Goal: Information Seeking & Learning: Learn about a topic

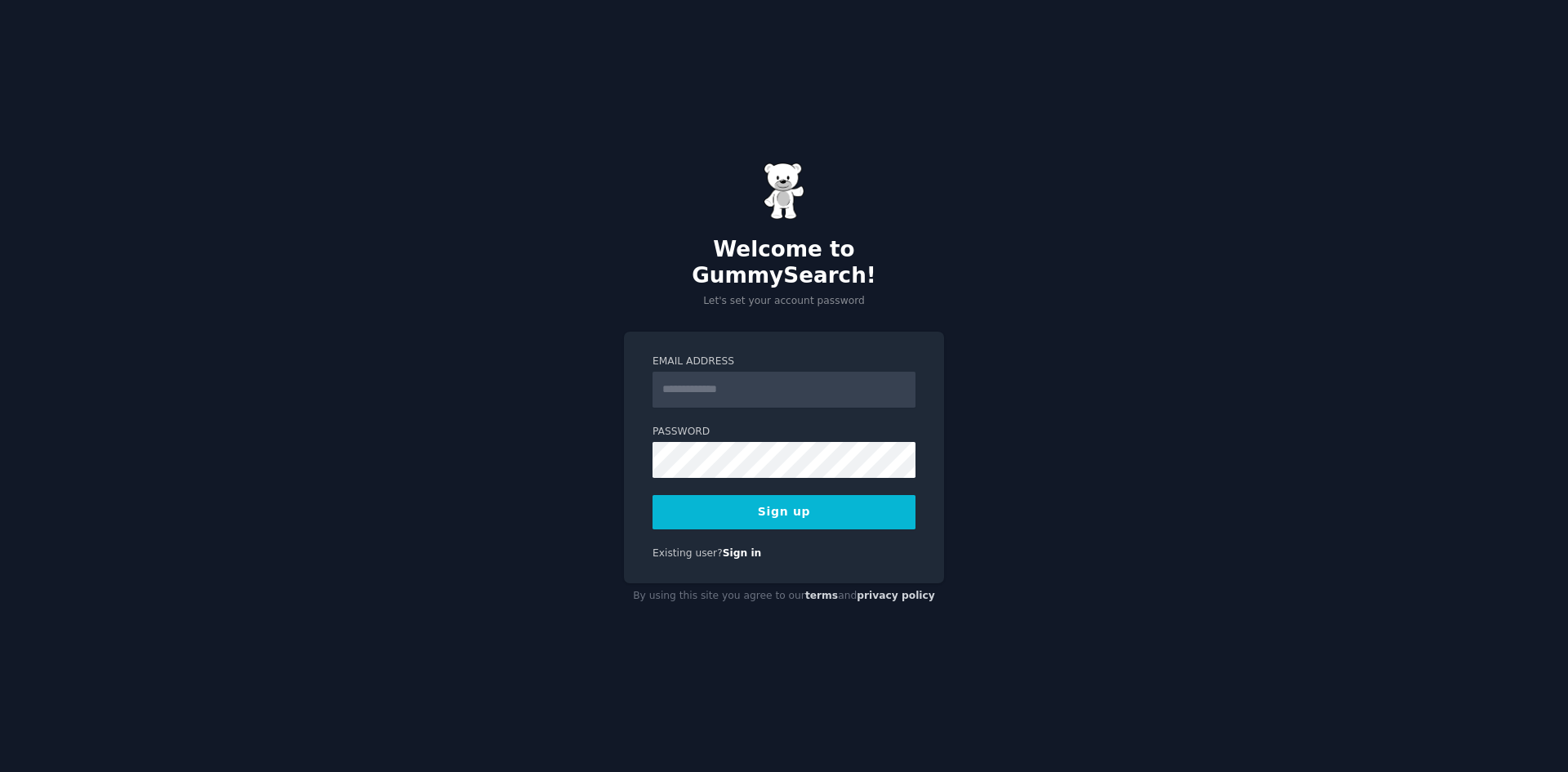
click at [770, 375] on input "Email Address" at bounding box center [784, 389] width 263 height 36
type input "**********"
click at [816, 507] on button "Sign up" at bounding box center [784, 512] width 263 height 34
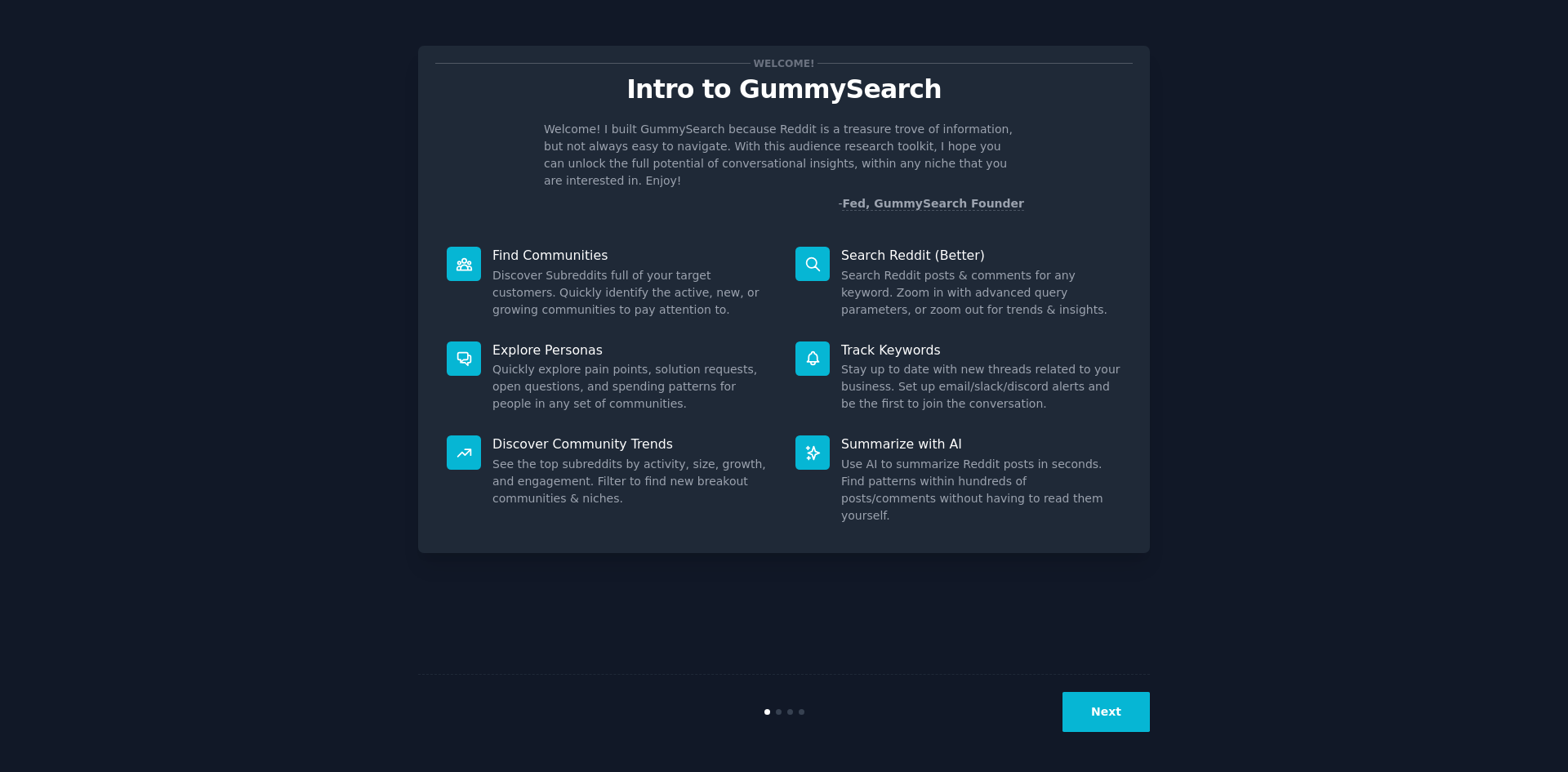
click at [1299, 263] on div "Welcome! Intro to GummySearch Welcome! I built GummySearch because Reddit is a …" at bounding box center [784, 386] width 1523 height 727
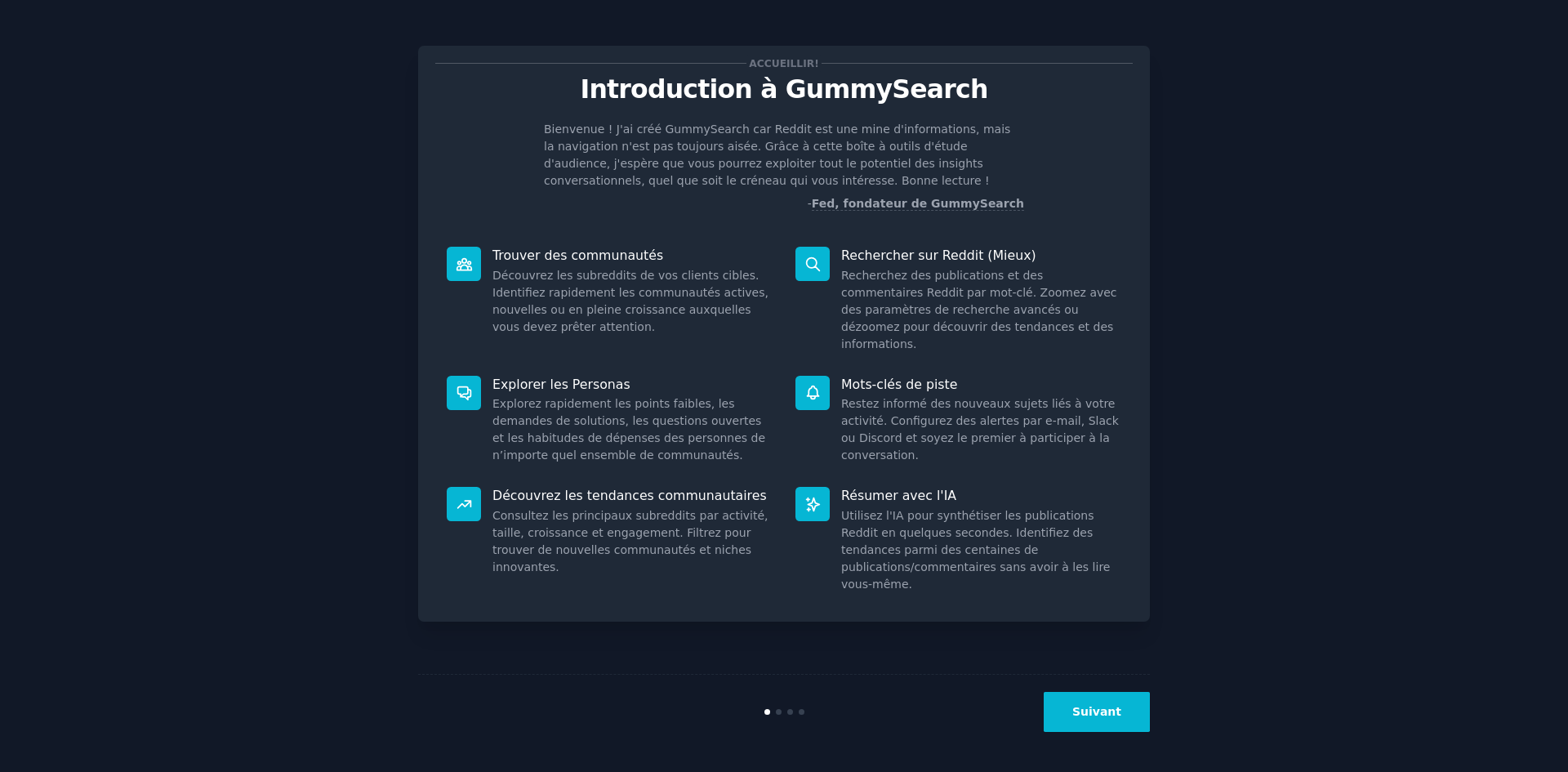
click at [1120, 721] on button "Suivant" at bounding box center [1097, 711] width 106 height 40
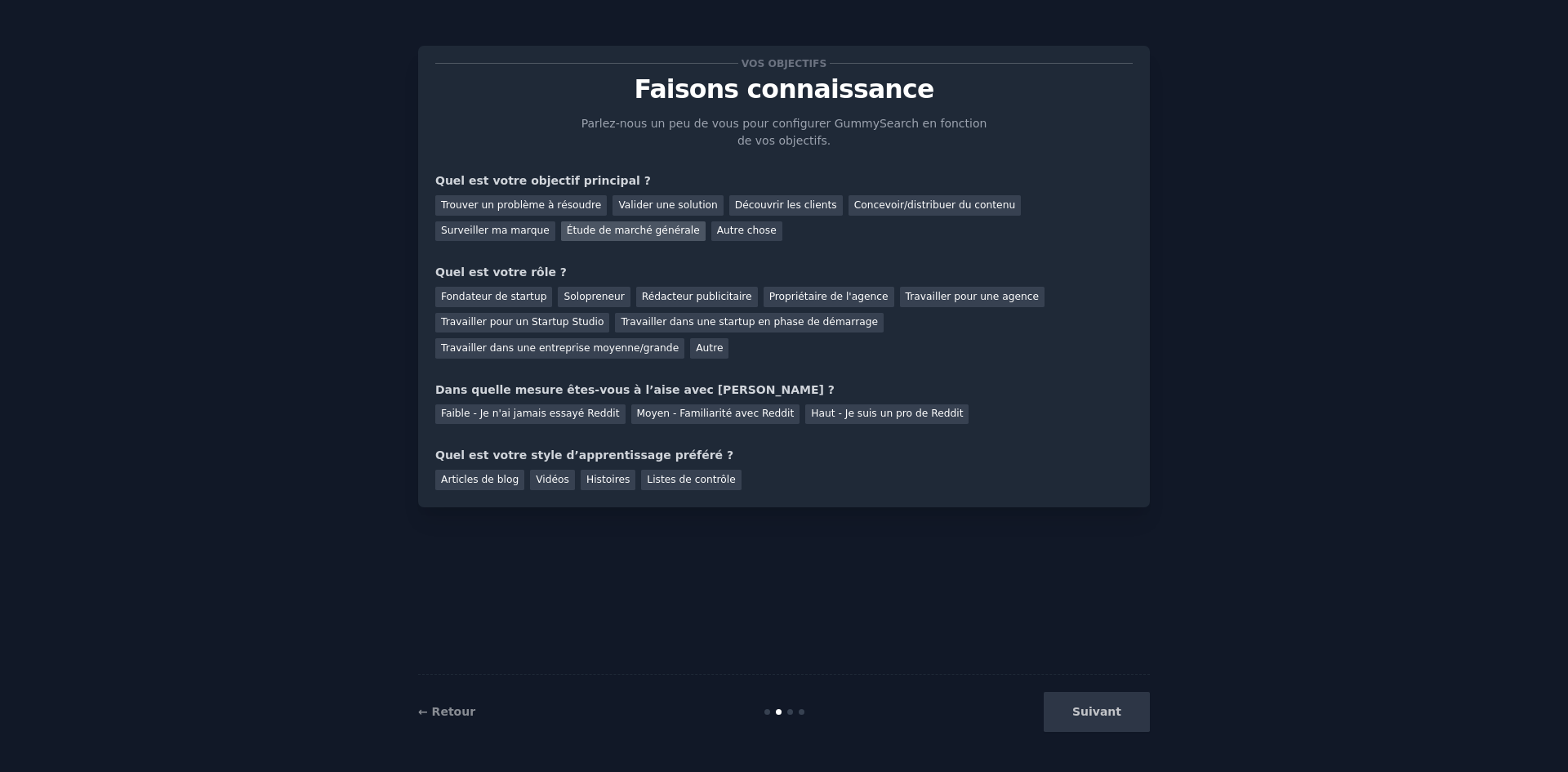
click at [567, 229] on font "Étude de marché générale" at bounding box center [634, 230] width 133 height 12
click at [576, 302] on font "Solopreneur" at bounding box center [594, 297] width 60 height 12
click at [581, 407] on font "Faible - Je n'ai jamais essayé Reddit" at bounding box center [530, 413] width 179 height 12
click at [538, 474] on font "Vidéos" at bounding box center [552, 480] width 34 height 12
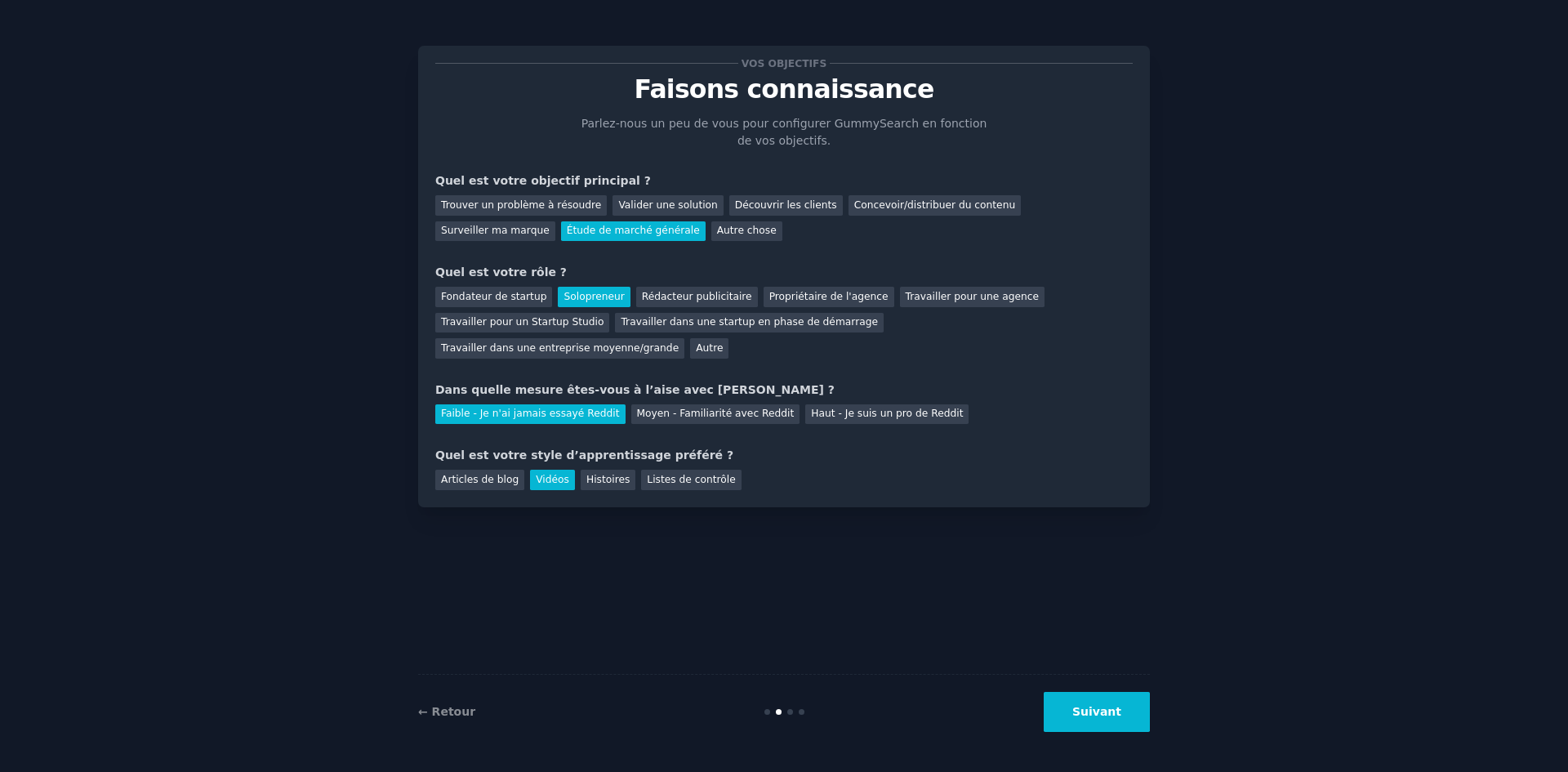
click at [1126, 711] on button "Suivant" at bounding box center [1097, 711] width 106 height 40
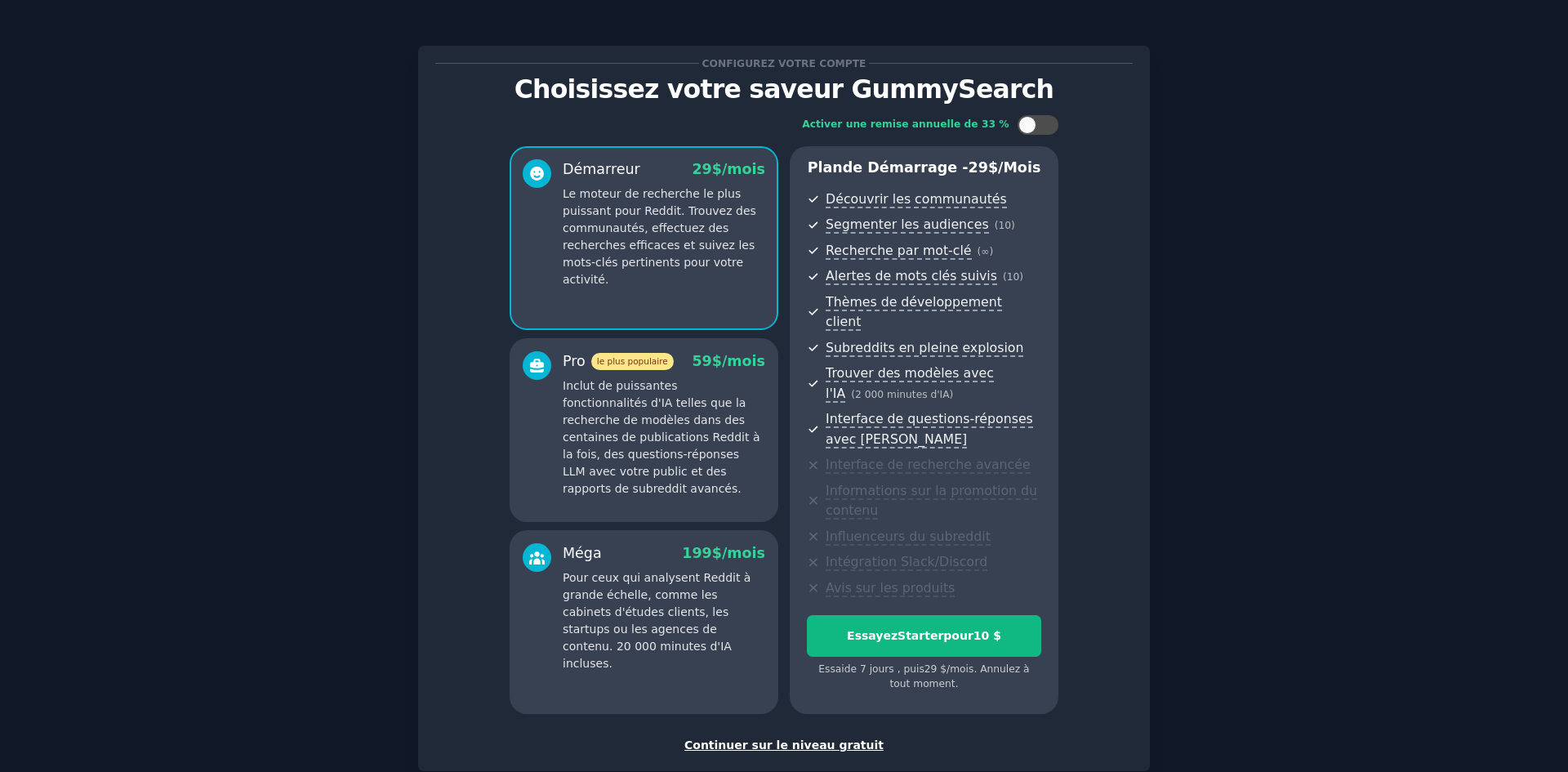
click at [813, 738] on font "Continuer sur le niveau gratuit" at bounding box center [784, 745] width 199 height 14
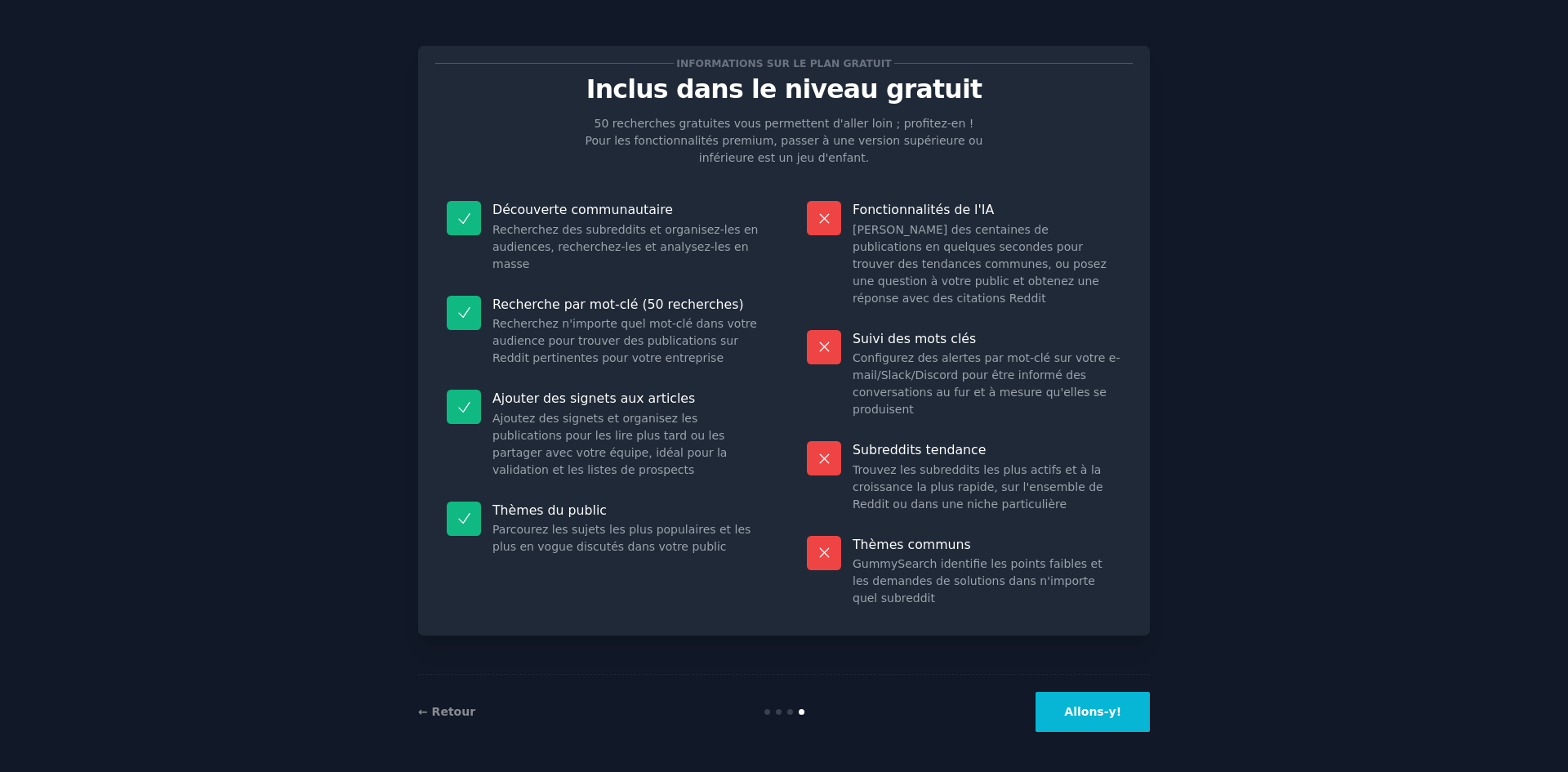
click at [1098, 722] on button "Allons-y!" at bounding box center [1093, 711] width 114 height 40
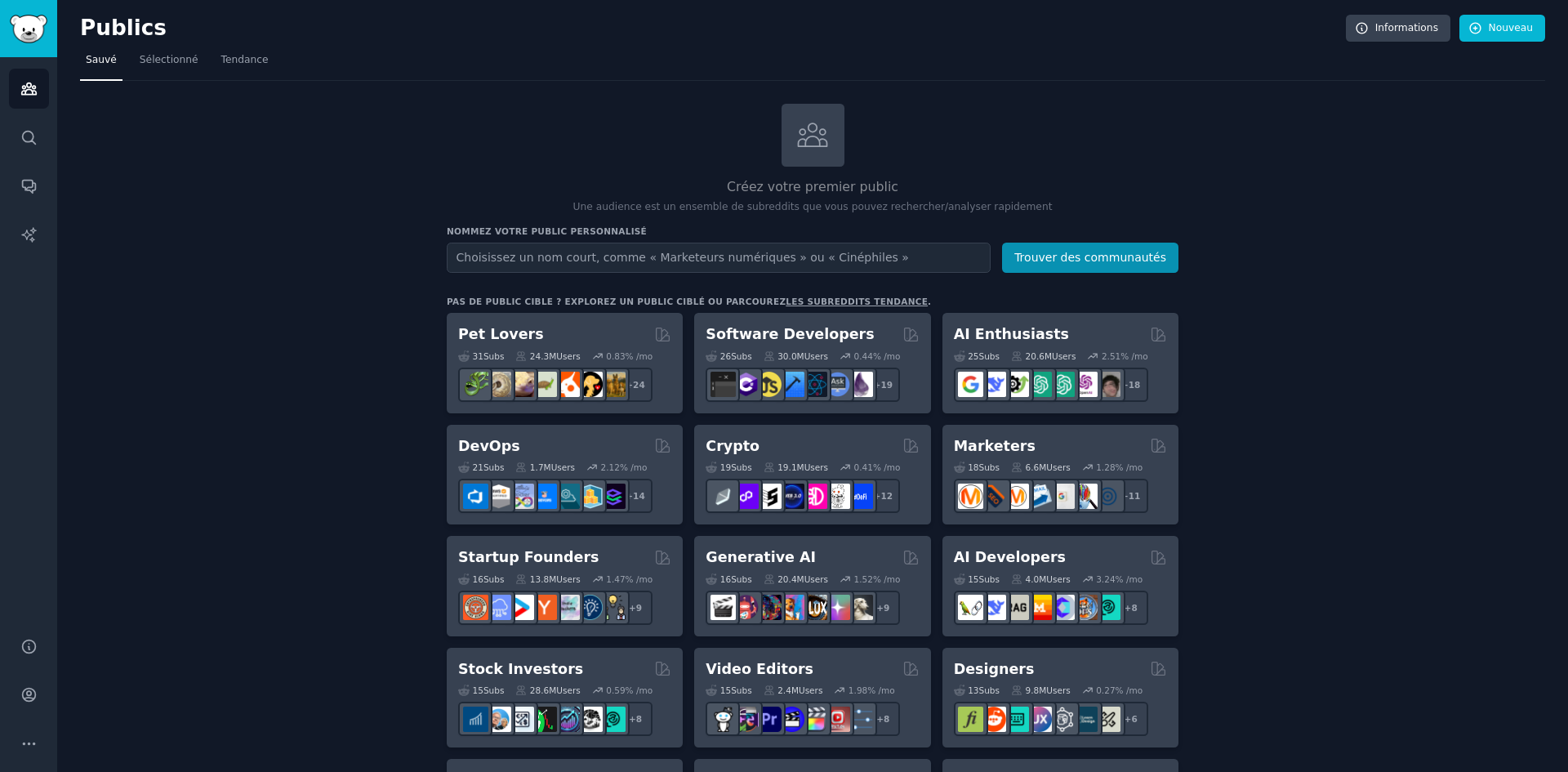
click at [896, 264] on input "text" at bounding box center [719, 257] width 544 height 30
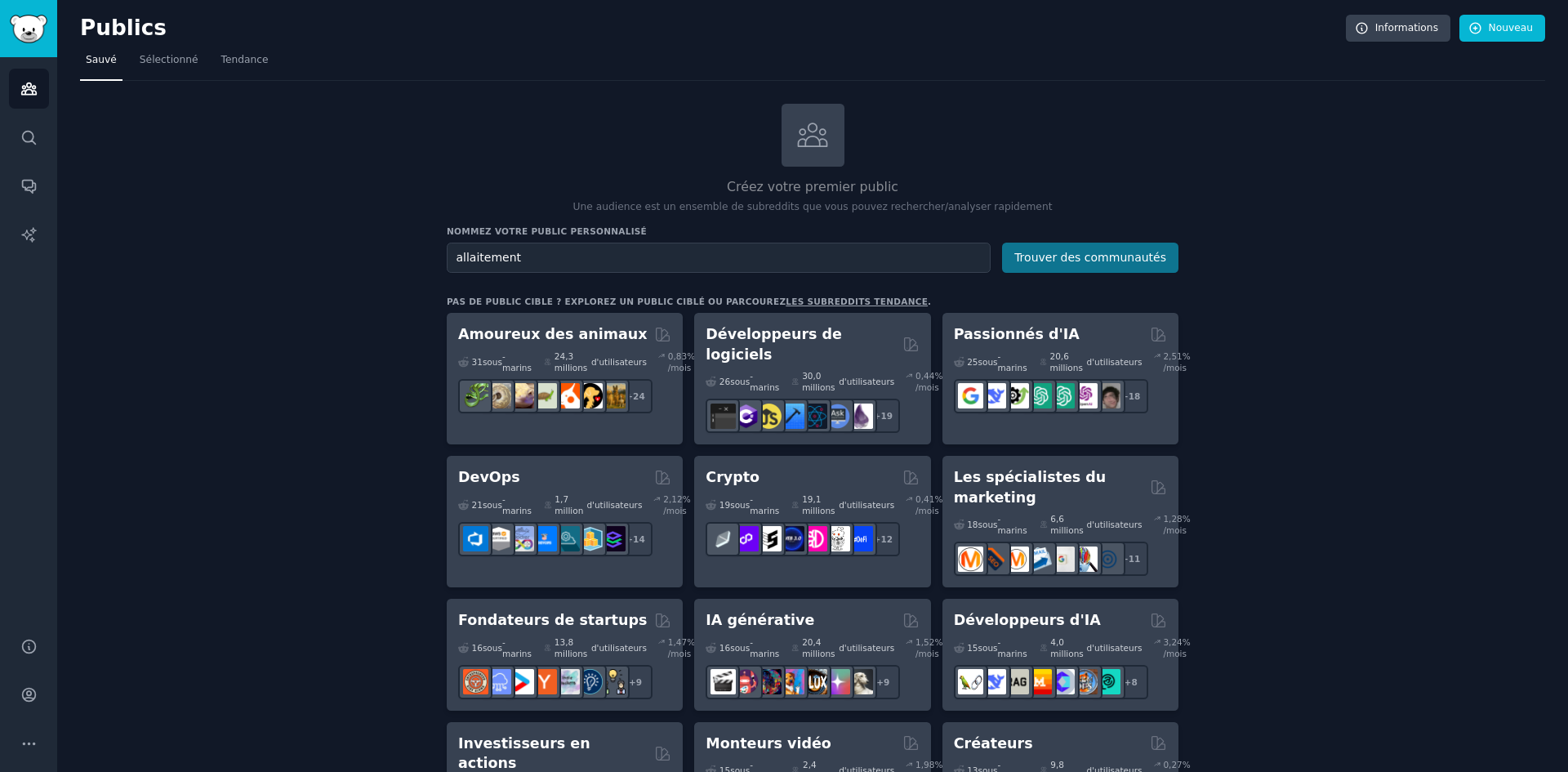
type input "allaitement"
click at [1080, 271] on button "Trouver des communautés" at bounding box center [1090, 257] width 176 height 30
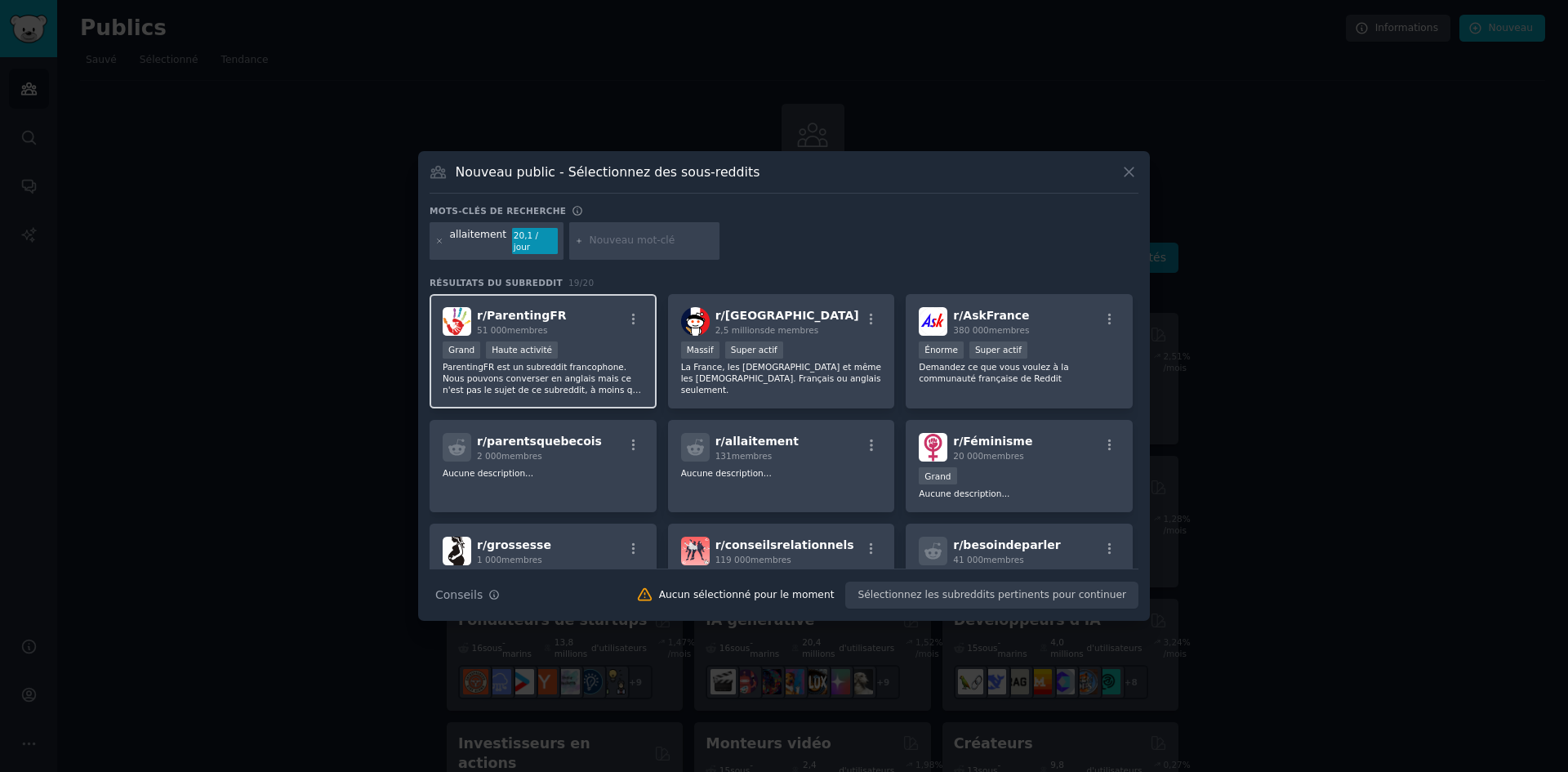
click at [532, 371] on font "ParentingFR est un subreddit francophone. Nous pouvons converser en anglais mai…" at bounding box center [544, 412] width 201 height 102
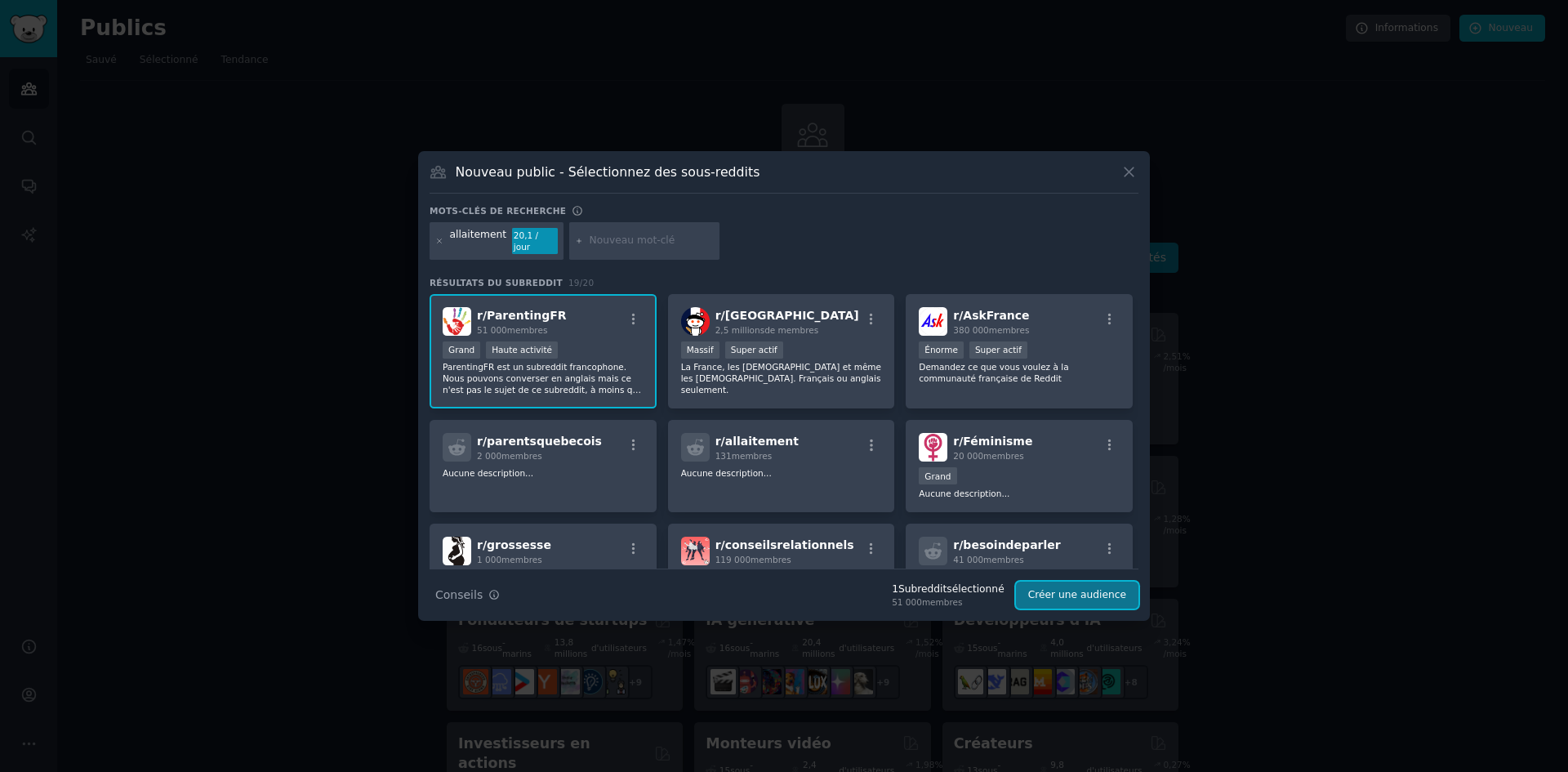
click at [1098, 594] on button "Créer une audience" at bounding box center [1077, 595] width 123 height 28
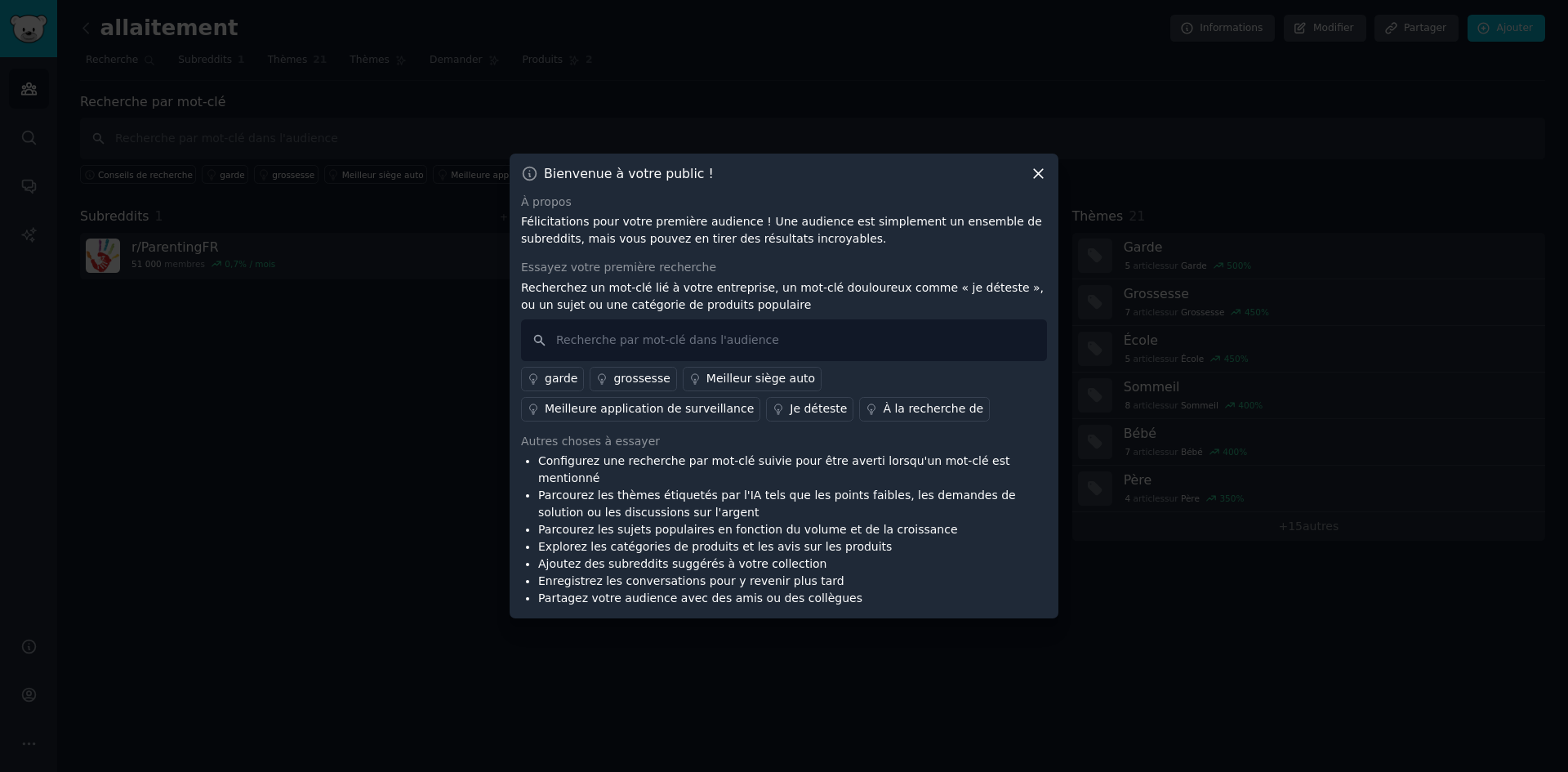
click at [1037, 178] on icon at bounding box center [1038, 173] width 9 height 9
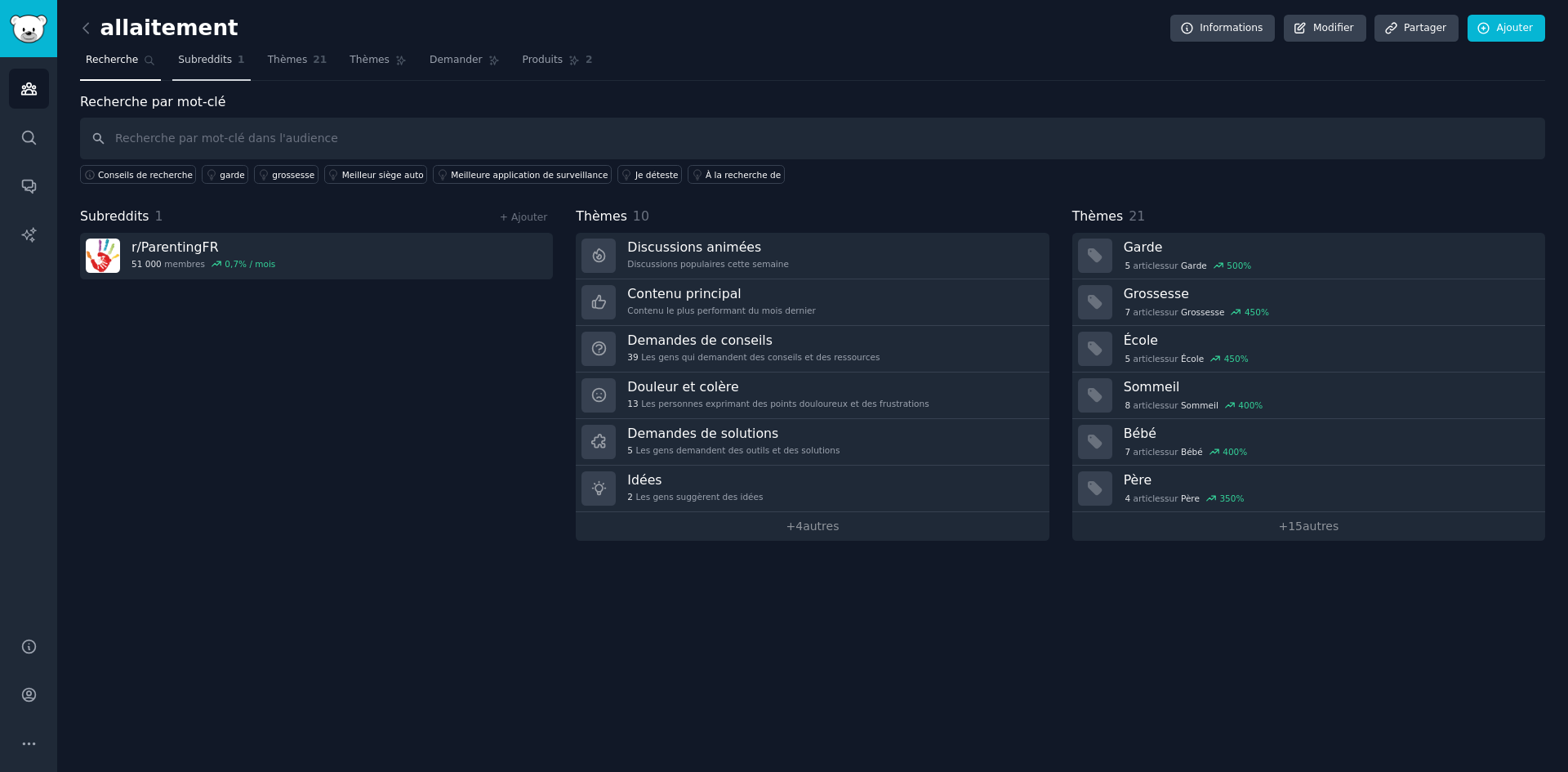
click at [237, 54] on link "Subreddits 1" at bounding box center [211, 64] width 77 height 34
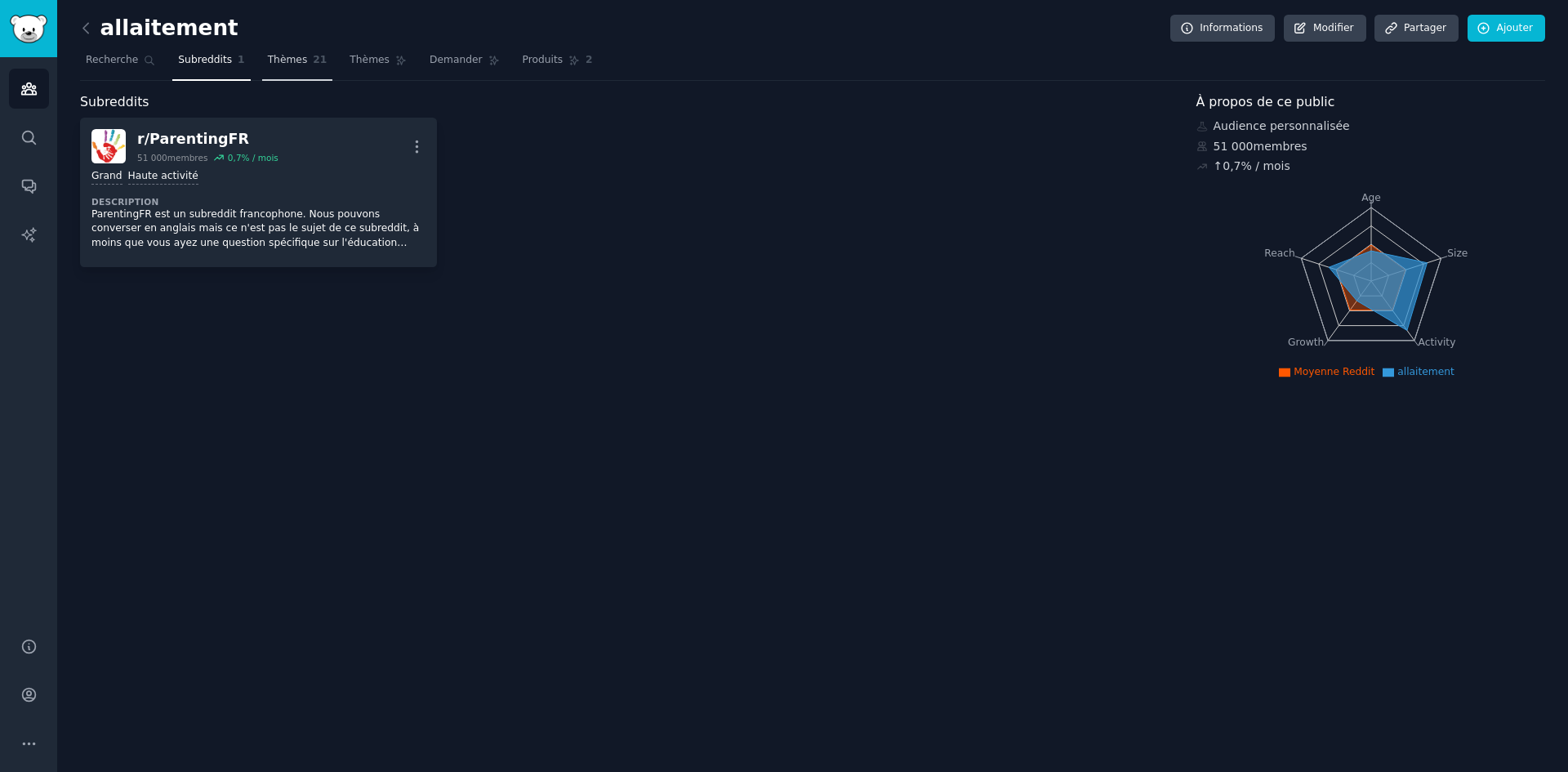
click at [273, 56] on font "Thèmes" at bounding box center [287, 60] width 40 height 12
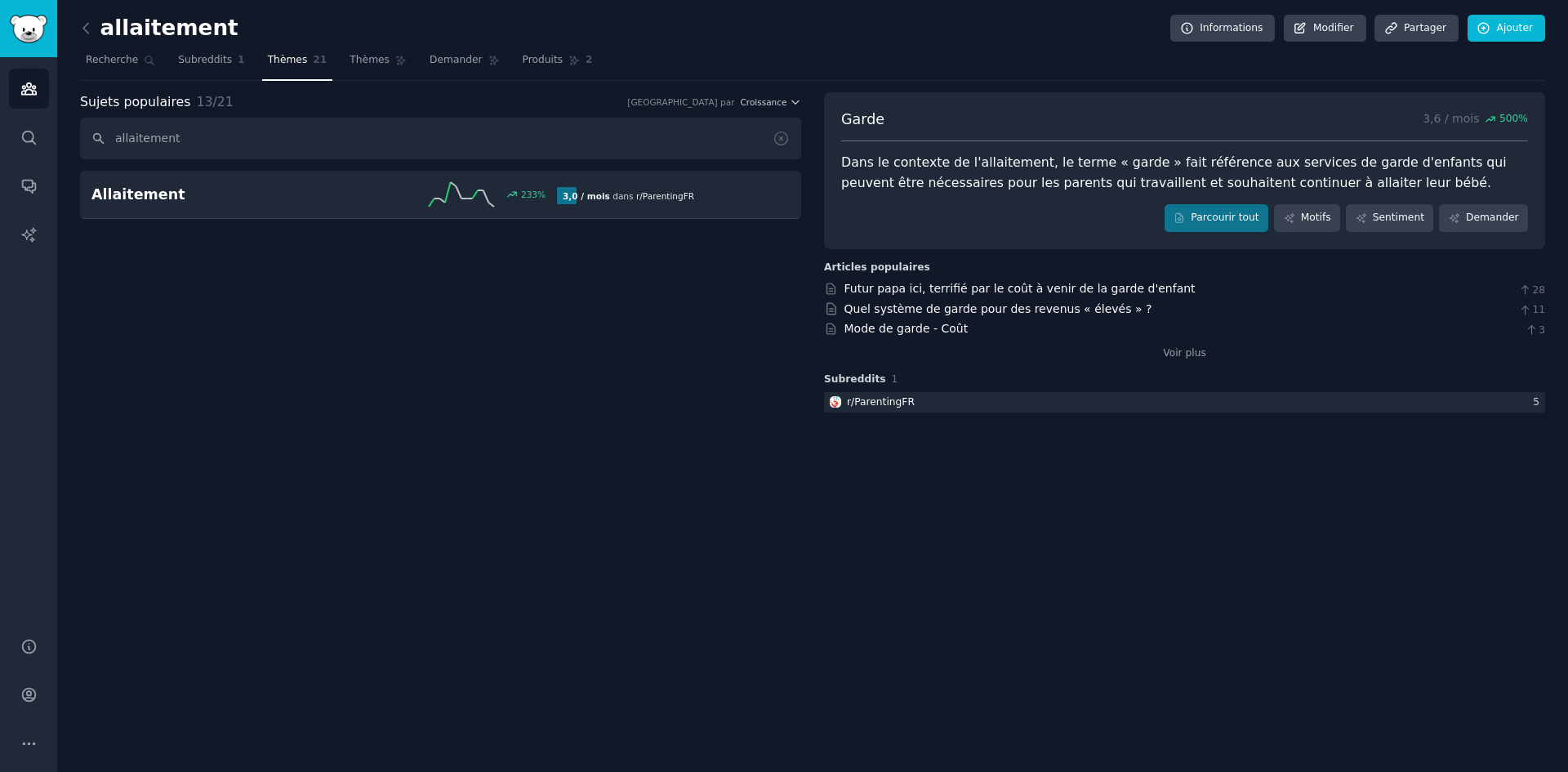
type input "allaitement"
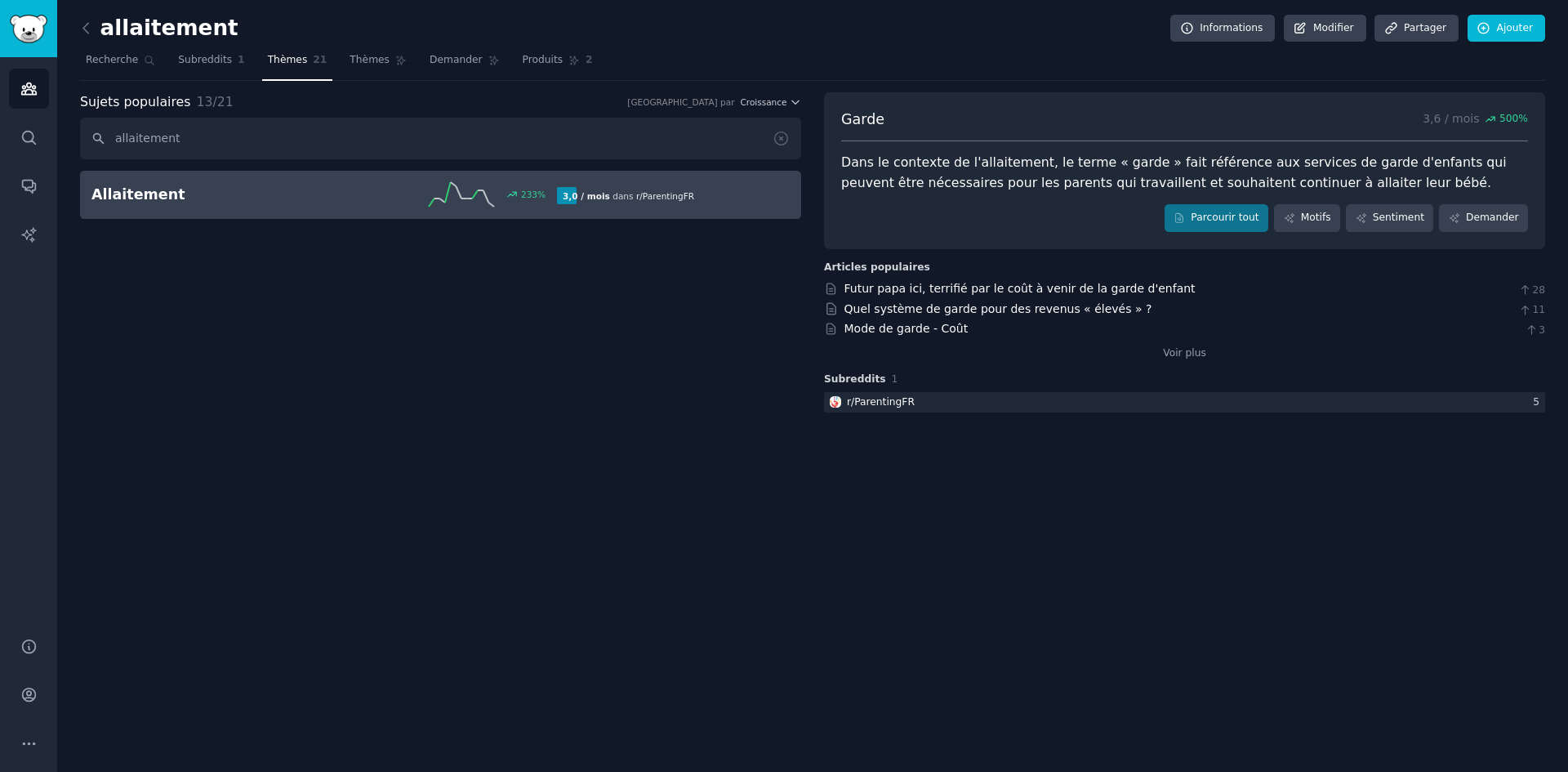
click at [364, 196] on div "233 %" at bounding box center [440, 193] width 233 height 24
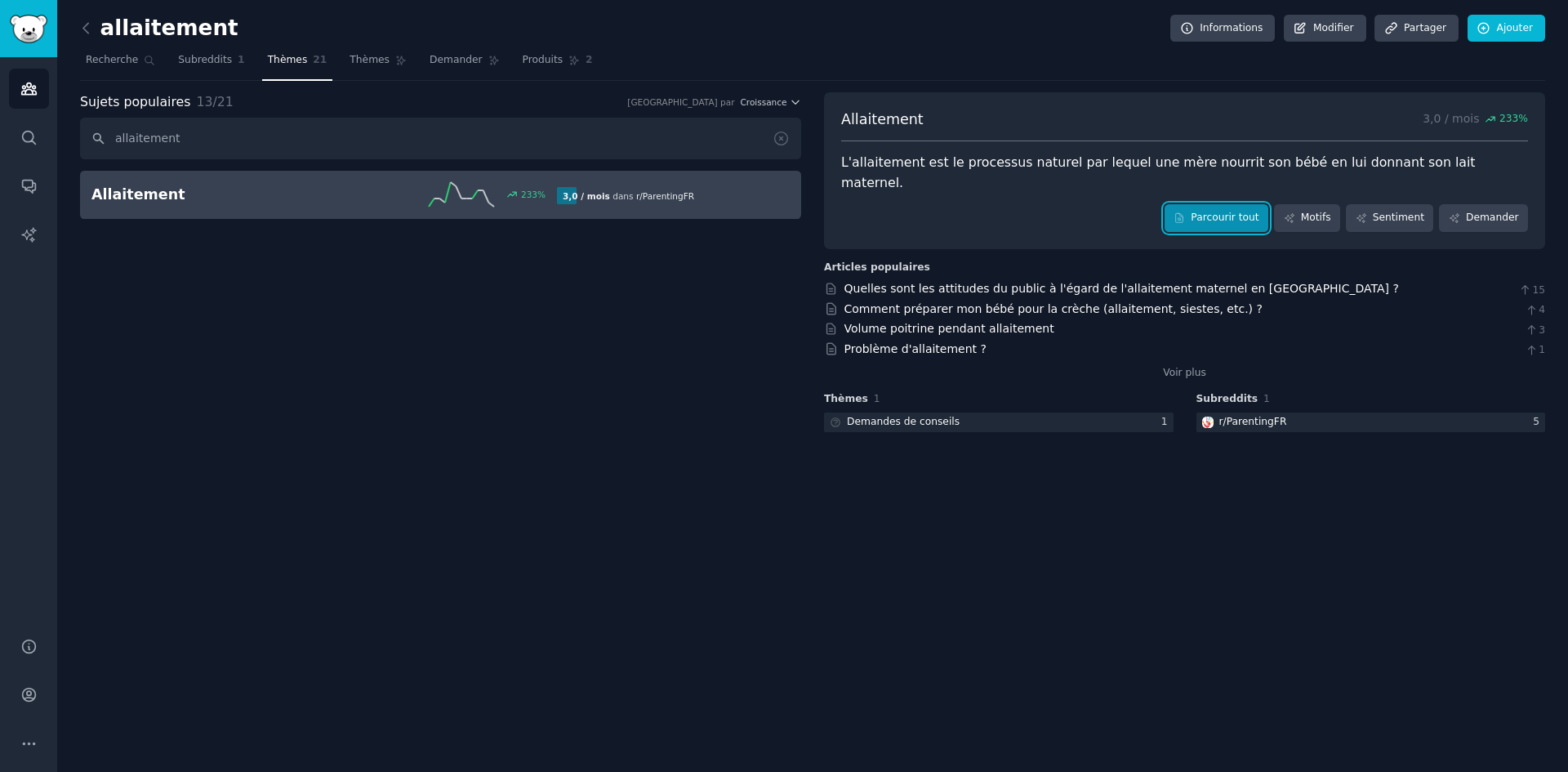
click at [1240, 212] on font "Parcourir tout" at bounding box center [1225, 218] width 68 height 12
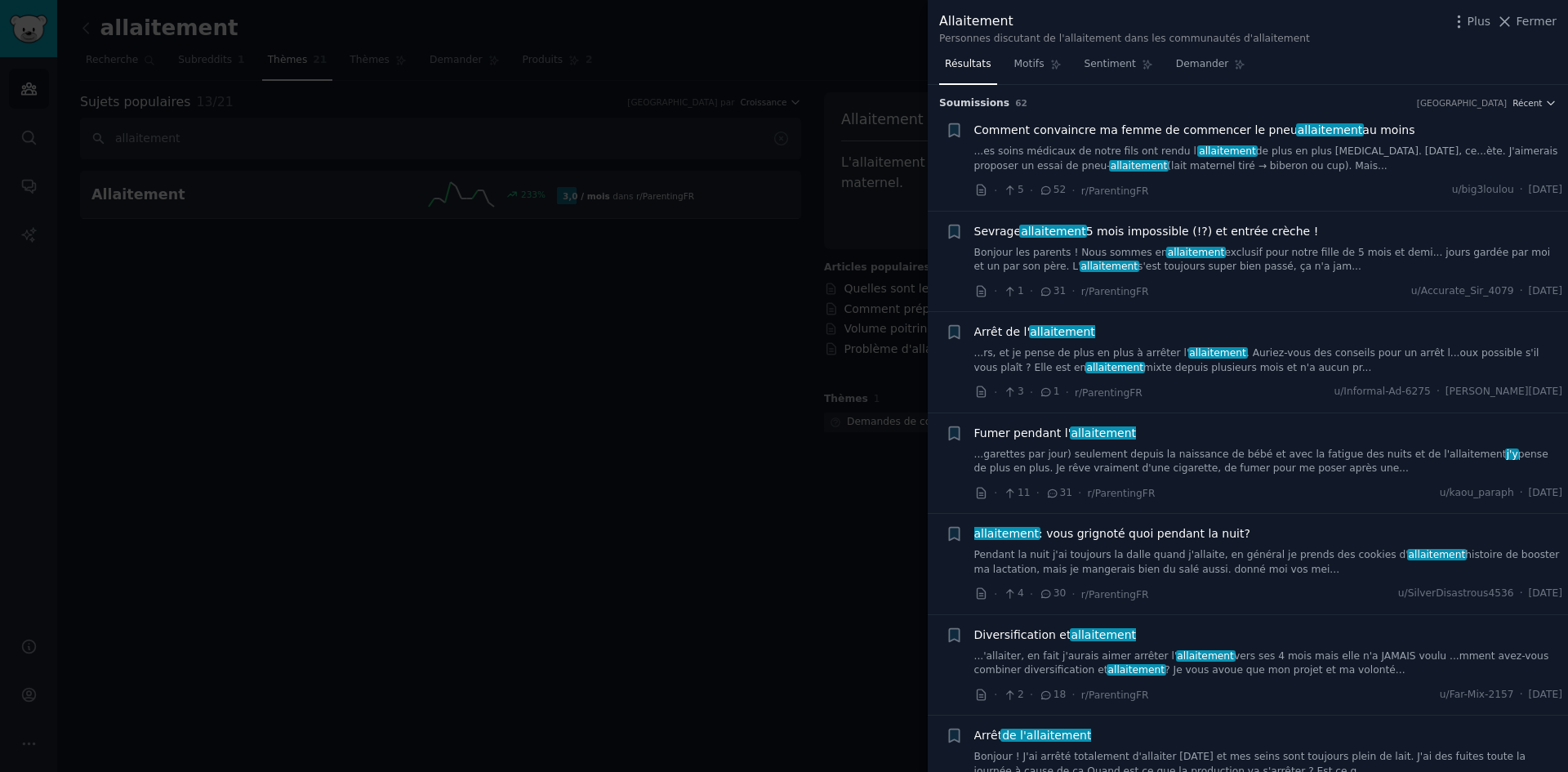
click at [1284, 417] on li "+ [PERSON_NAME] pendant l' allaitement ...garettes par jour) seulement depuis l…" at bounding box center [1248, 463] width 640 height 101
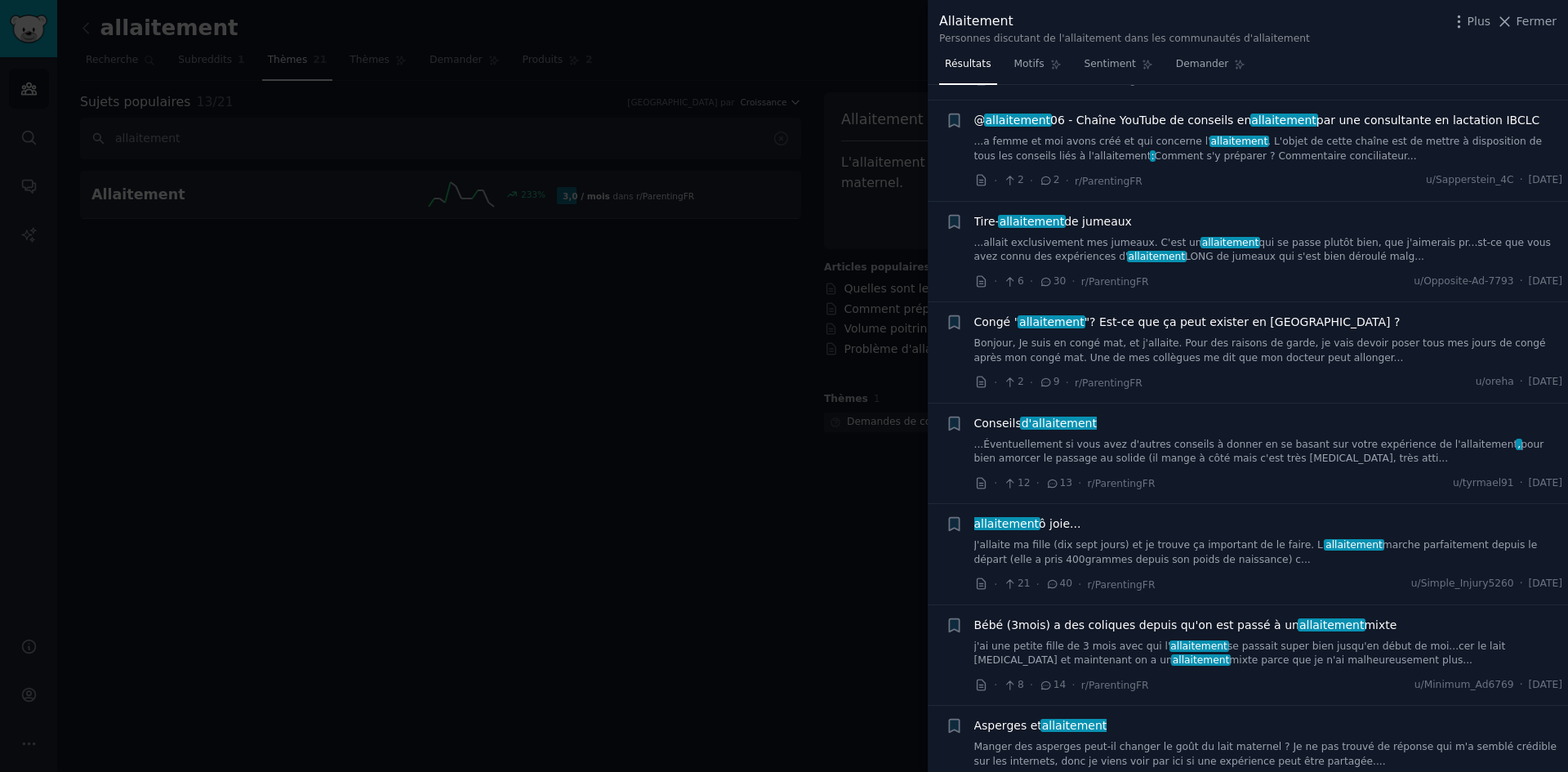
scroll to position [5430, 0]
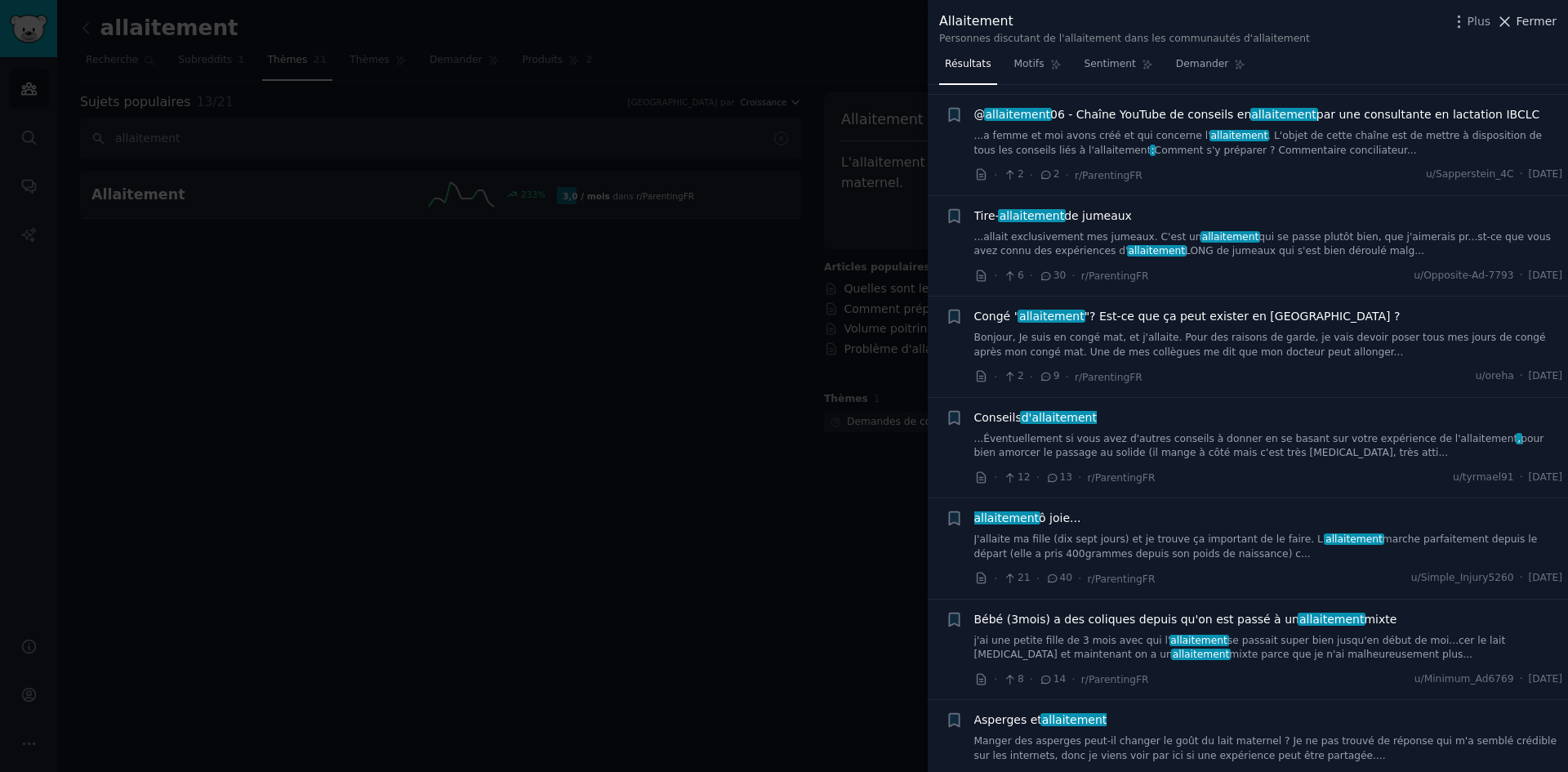
click at [1540, 26] on font "Fermer" at bounding box center [1536, 21] width 40 height 14
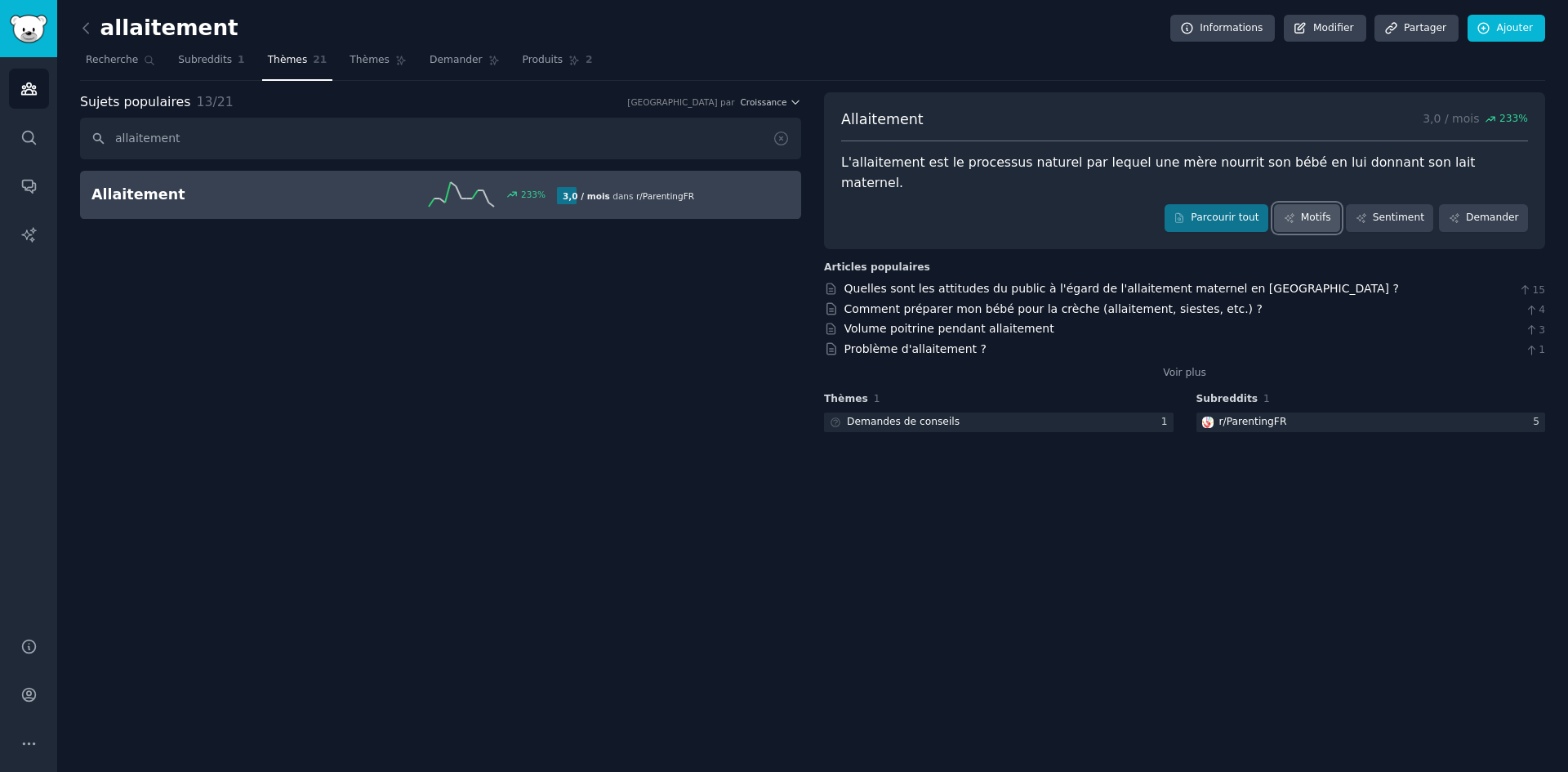
click at [1313, 212] on font "Motifs" at bounding box center [1316, 218] width 30 height 12
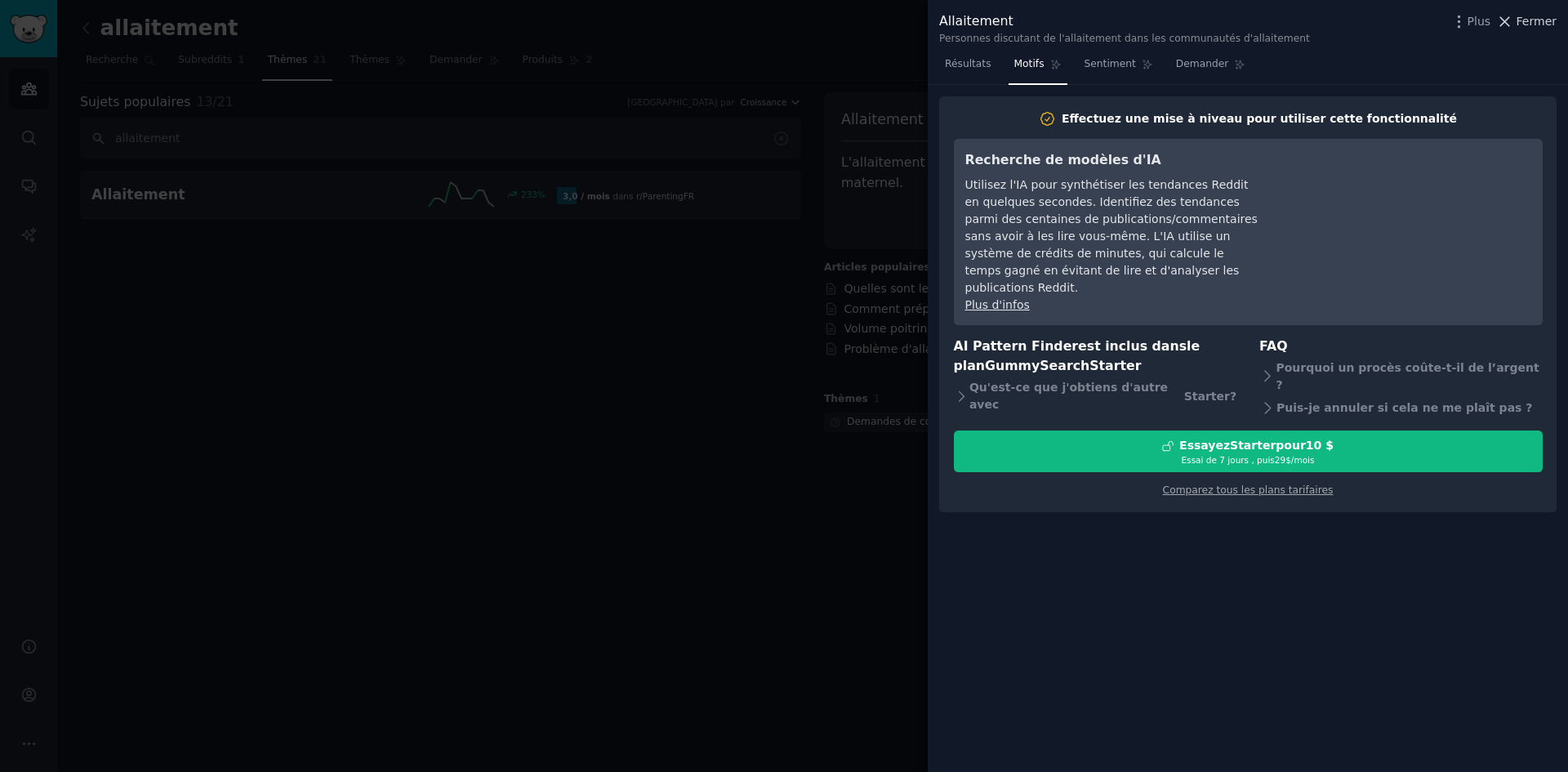
click at [1524, 15] on font "Fermer" at bounding box center [1536, 21] width 40 height 14
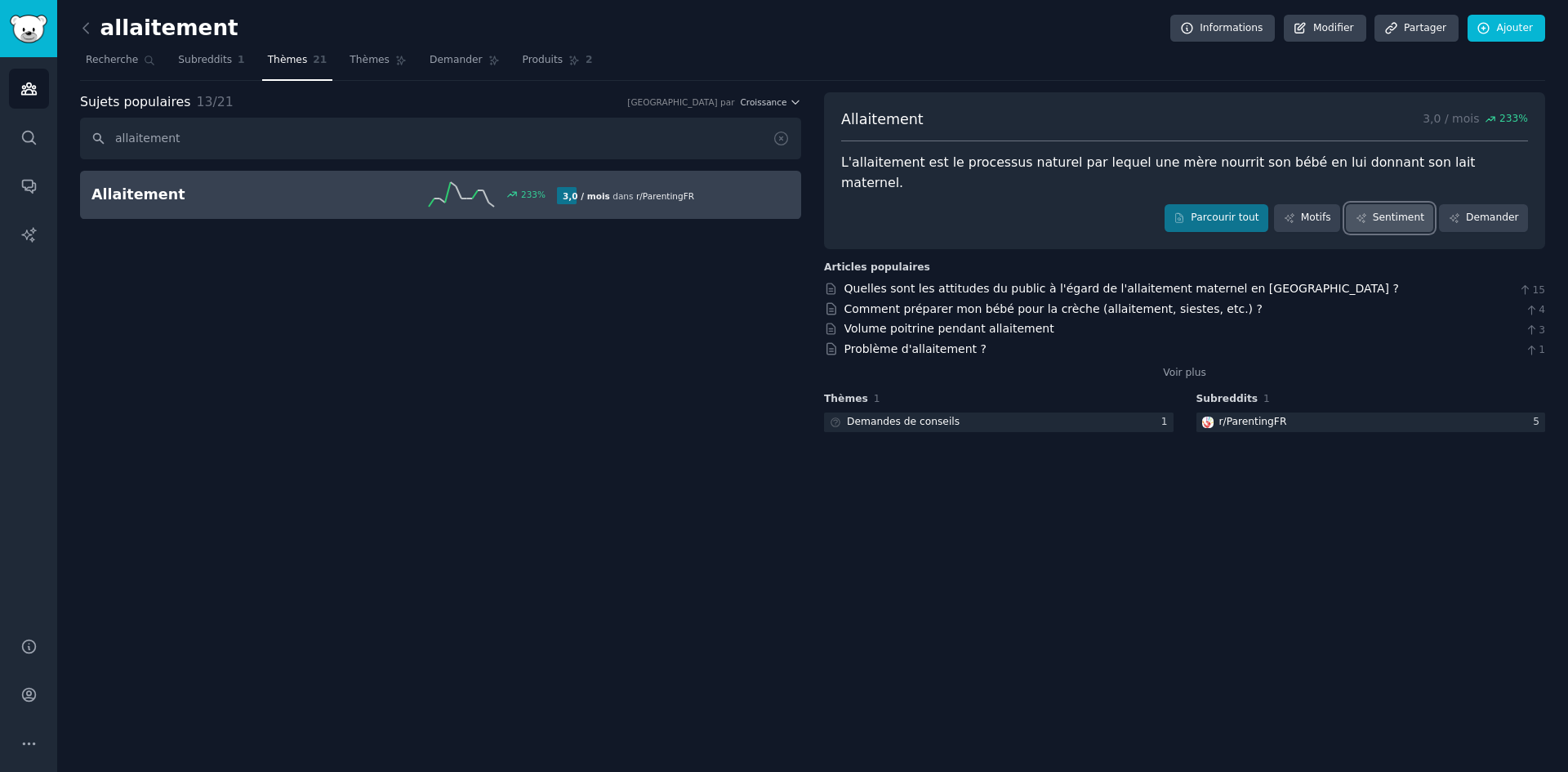
click at [1398, 212] on font "Sentiment" at bounding box center [1398, 218] width 51 height 12
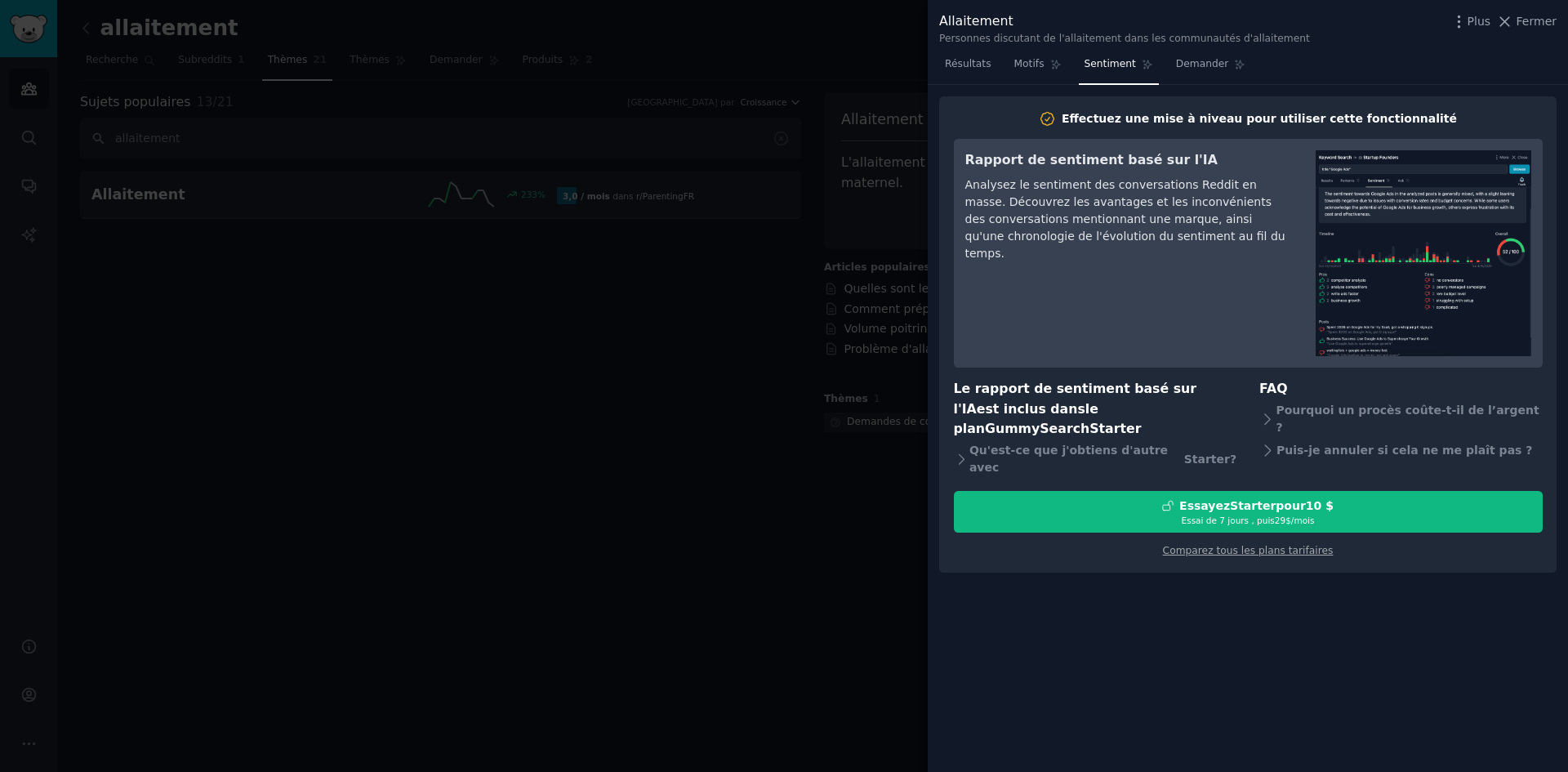
click at [800, 487] on div at bounding box center [784, 386] width 1568 height 772
